Goal: Task Accomplishment & Management: Use online tool/utility

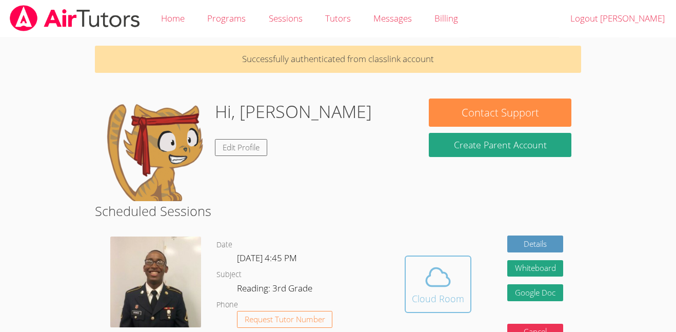
click at [422, 269] on span at bounding box center [438, 277] width 52 height 29
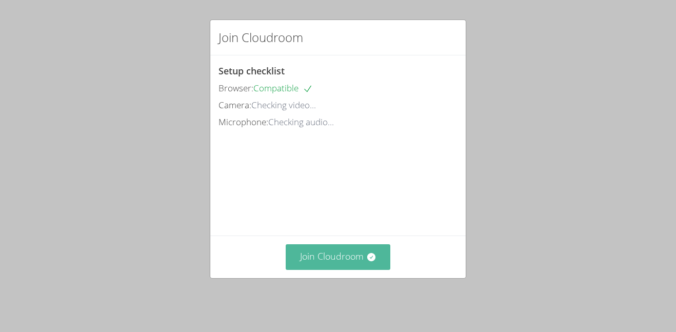
click at [346, 258] on button "Join Cloudroom" at bounding box center [338, 256] width 105 height 25
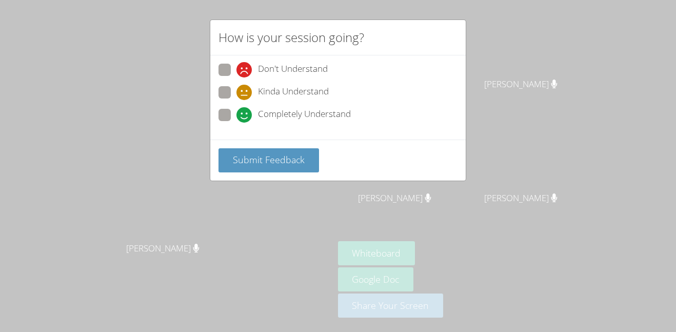
click at [302, 115] on span "Completely Understand" at bounding box center [304, 114] width 93 height 15
click at [245, 115] on input "Completely Understand" at bounding box center [240, 113] width 9 height 9
radio input "true"
click at [302, 156] on span "Submit Feedback" at bounding box center [269, 159] width 72 height 12
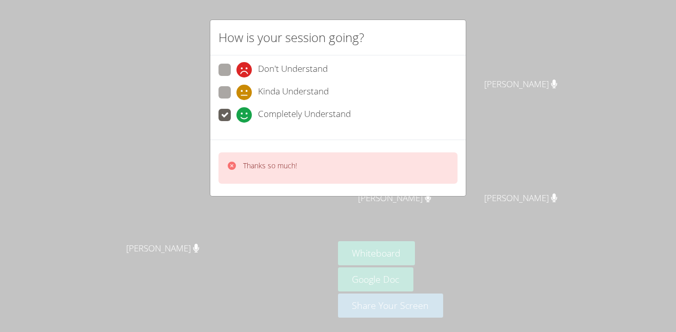
click at [353, 138] on div "Don't Understand Kinda Understand Completely Understand" at bounding box center [337, 97] width 255 height 84
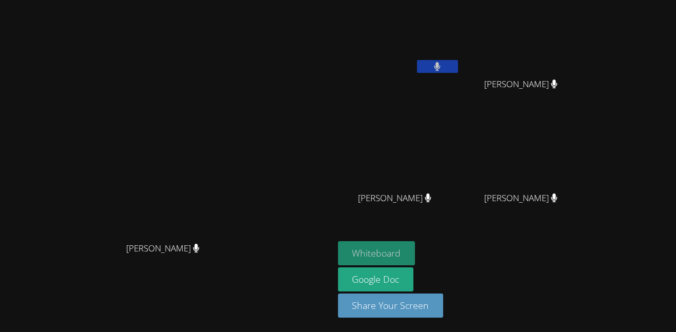
click at [415, 252] on button "Whiteboard" at bounding box center [376, 253] width 77 height 24
